Goal: Task Accomplishment & Management: Complete application form

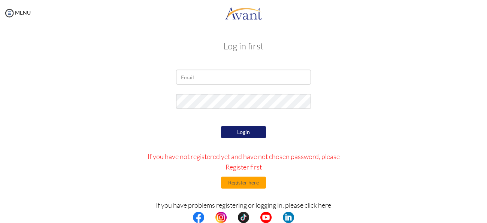
type input "[EMAIL_ADDRESS][DOMAIN_NAME]"
click at [238, 131] on button "Login" at bounding box center [243, 132] width 45 height 12
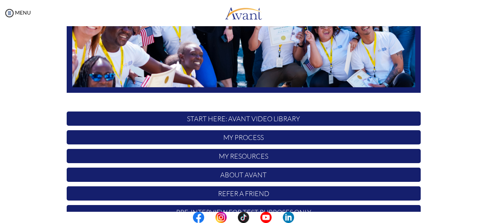
scroll to position [192, 0]
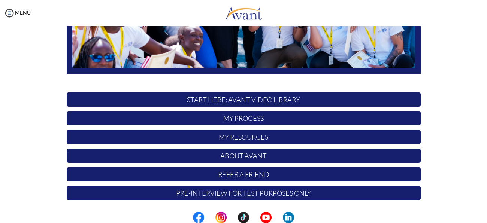
click at [225, 191] on p "Pre-Interview for test purposes only" at bounding box center [244, 193] width 354 height 14
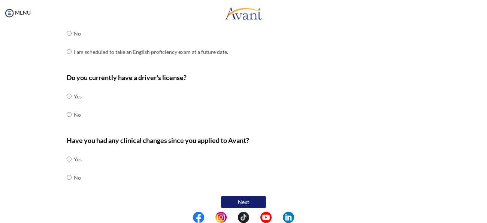
scroll to position [259, 0]
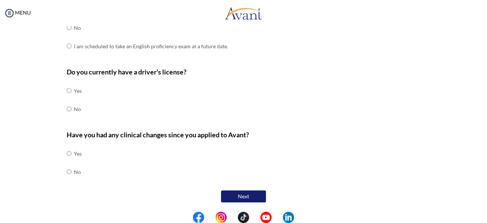
click at [244, 195] on button "Next" at bounding box center [243, 197] width 45 height 12
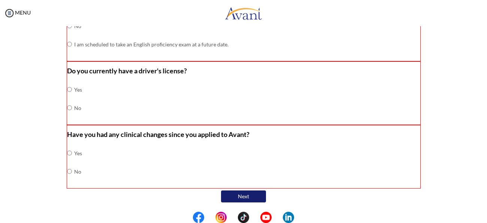
click at [244, 195] on button "Next" at bounding box center [243, 197] width 45 height 12
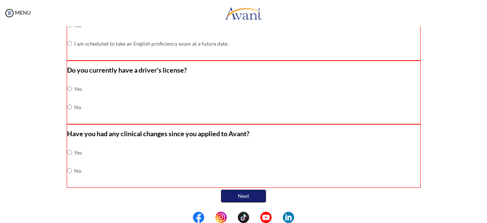
scroll to position [0, 0]
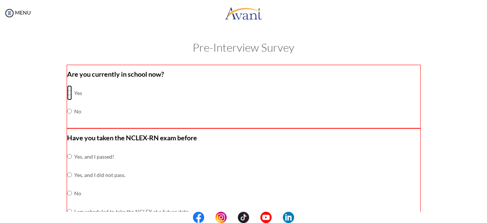
click at [69, 89] on input "radio" at bounding box center [69, 92] width 5 height 15
radio input "true"
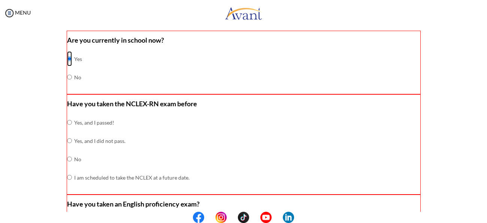
scroll to position [36, 0]
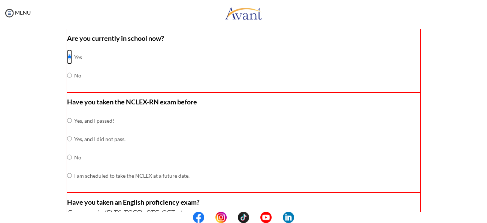
click at [68, 55] on input "radio" at bounding box center [69, 56] width 5 height 15
click at [70, 119] on input "radio" at bounding box center [69, 120] width 5 height 15
radio input "true"
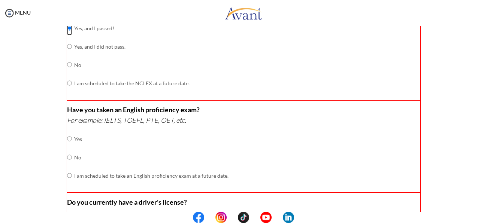
scroll to position [129, 0]
click at [68, 140] on input "radio" at bounding box center [69, 138] width 5 height 15
radio input "true"
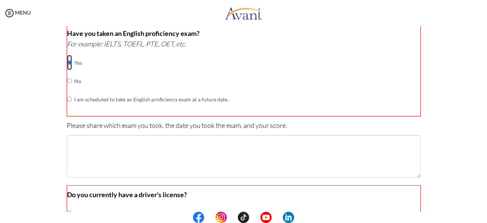
scroll to position [332, 0]
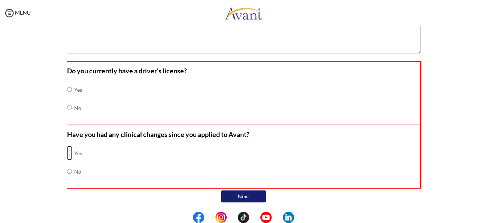
click at [70, 154] on input "radio" at bounding box center [69, 153] width 5 height 15
radio input "true"
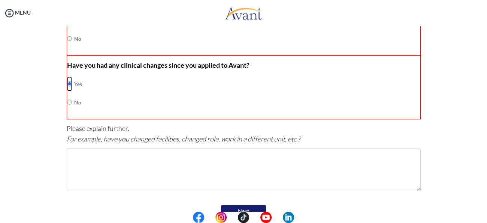
scroll to position [415, 0]
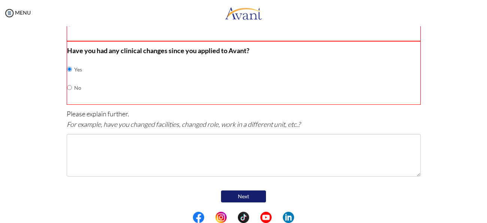
click at [229, 194] on button "Next" at bounding box center [243, 197] width 45 height 12
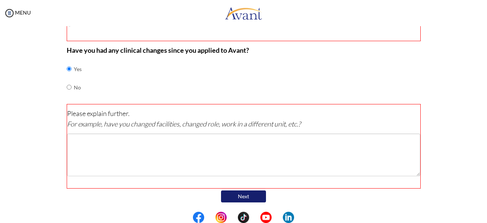
scroll to position [414, 0]
click at [69, 76] on input "radio" at bounding box center [69, 68] width 5 height 15
radio input "true"
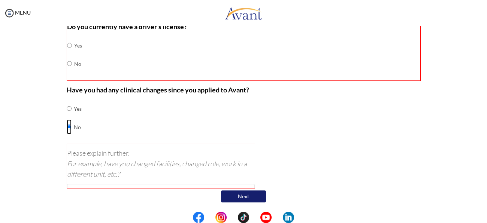
scroll to position [329, 0]
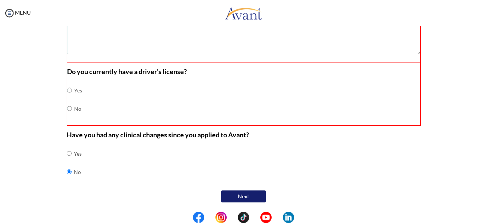
click at [226, 194] on button "Next" at bounding box center [243, 197] width 45 height 12
click at [70, 98] on input "radio" at bounding box center [69, 90] width 5 height 15
radio input "true"
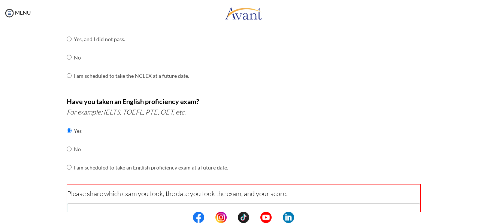
click at [77, 149] on td "No" at bounding box center [151, 149] width 154 height 18
click at [69, 138] on input "radio" at bounding box center [69, 130] width 5 height 15
radio input "true"
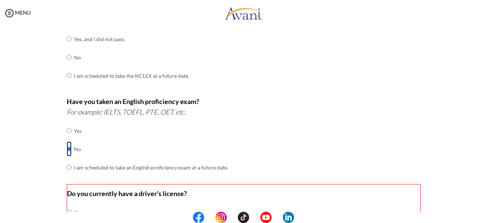
scroll to position [86, 0]
